Goal: Information Seeking & Learning: Learn about a topic

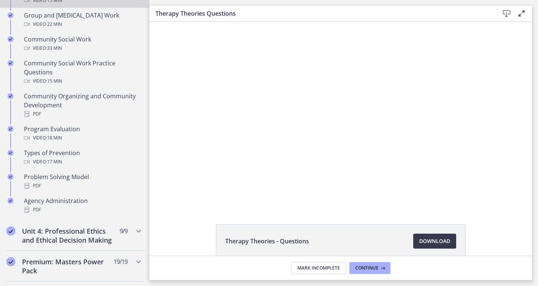
scroll to position [466, 0]
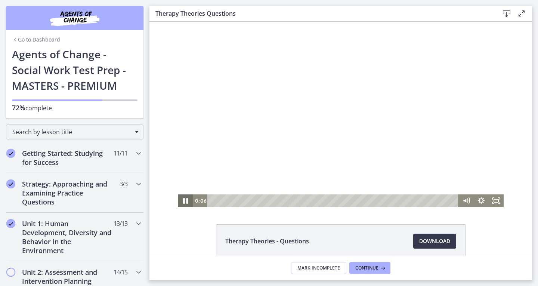
click at [184, 202] on icon "Pause" at bounding box center [185, 201] width 5 height 6
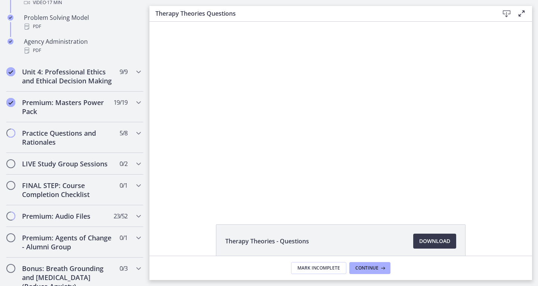
scroll to position [559, 0]
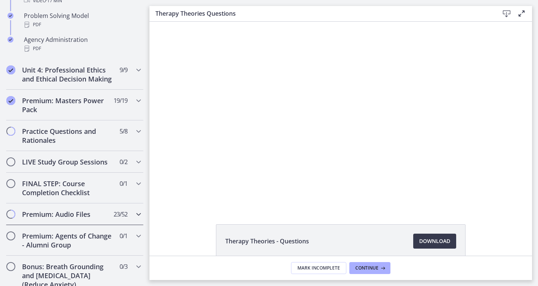
click at [95, 218] on h2 "Premium: Audio Files" at bounding box center [67, 213] width 91 height 9
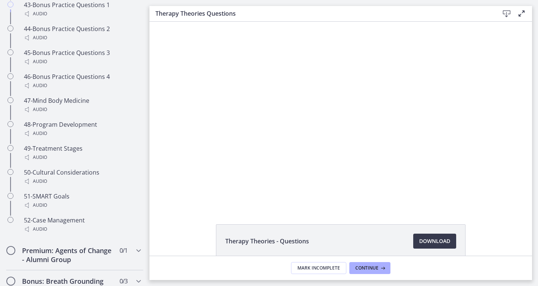
scroll to position [1645, 0]
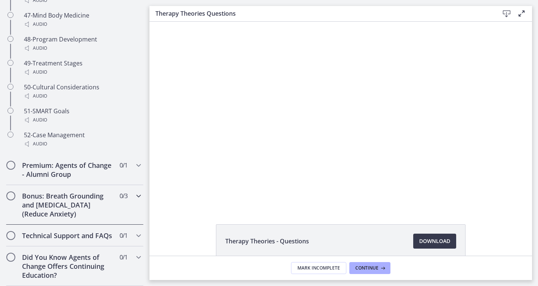
click at [62, 205] on h2 "Bonus: Breath Grounding and [MEDICAL_DATA] (Reduce Anxiety)" at bounding box center [67, 204] width 91 height 27
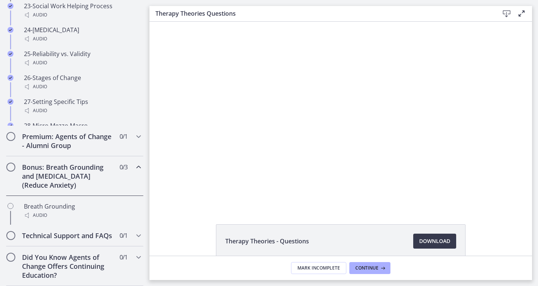
scroll to position [438, 0]
